Goal: Task Accomplishment & Management: Manage account settings

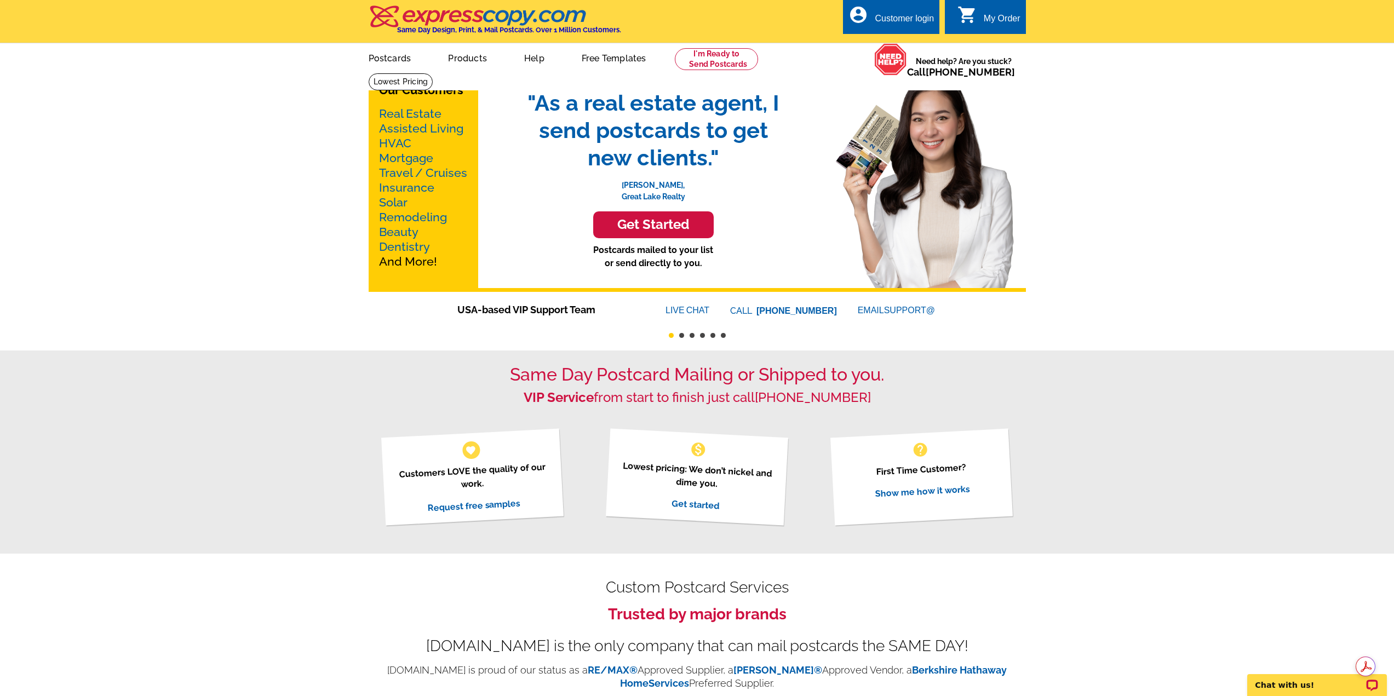
click at [885, 19] on div "Customer login" at bounding box center [903, 21] width 59 height 15
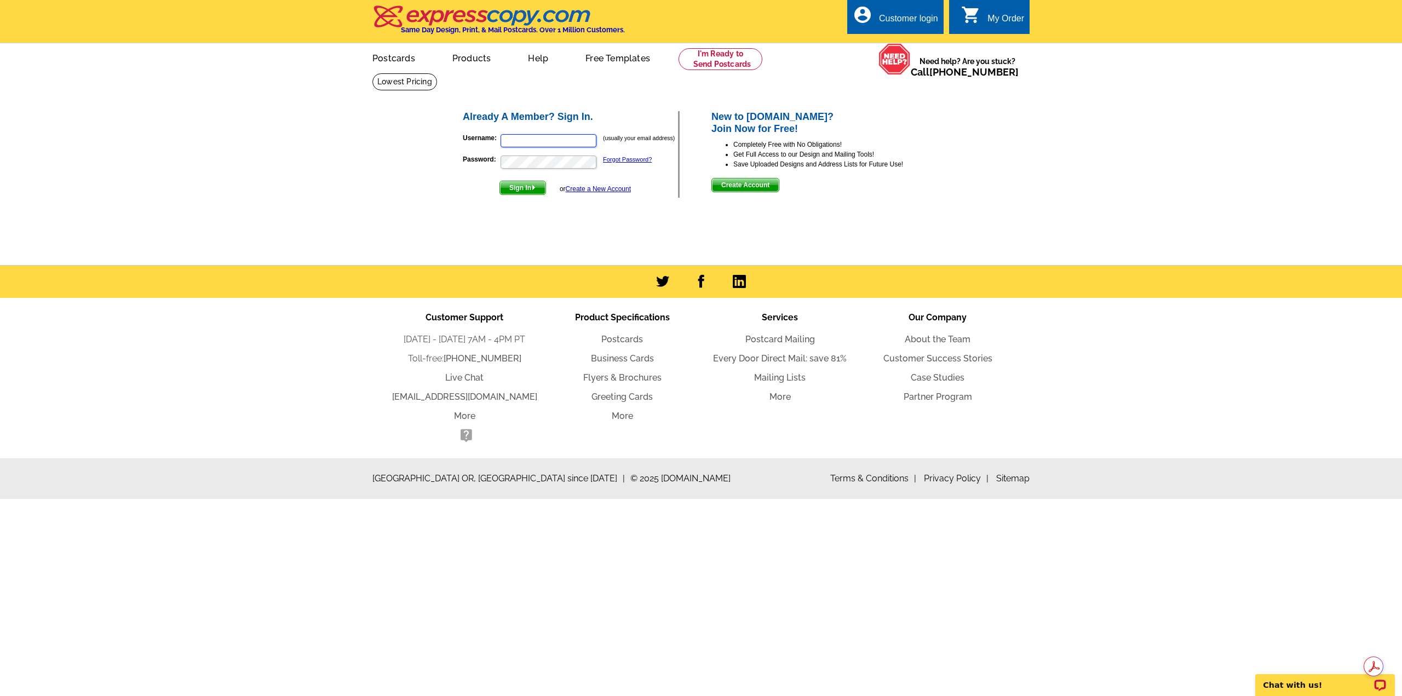
type input "[PERSON_NAME][EMAIL_ADDRESS][DOMAIN_NAME]"
click at [525, 187] on span "Sign In" at bounding box center [522, 187] width 45 height 13
